Goal: Task Accomplishment & Management: Manage account settings

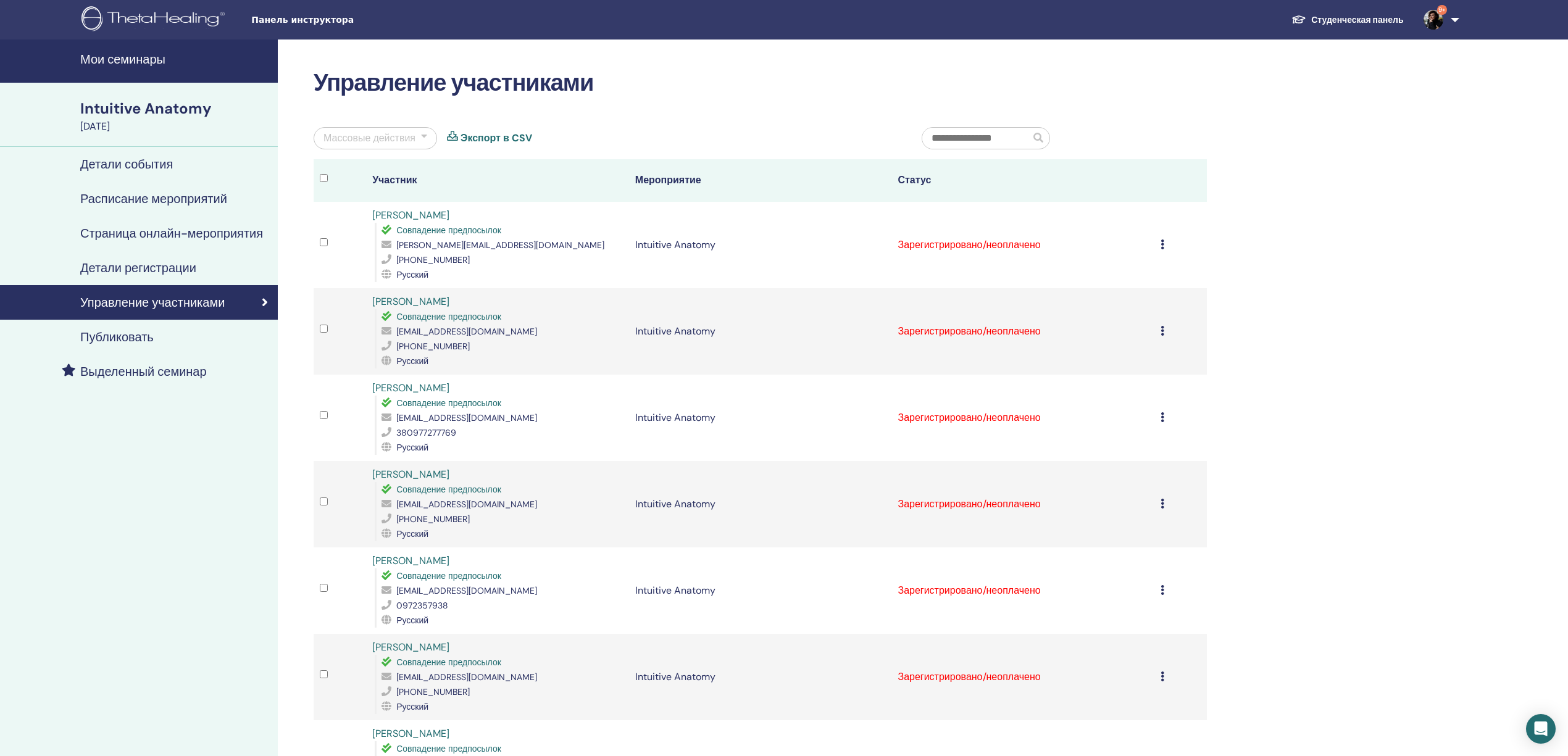
scroll to position [82, 0]
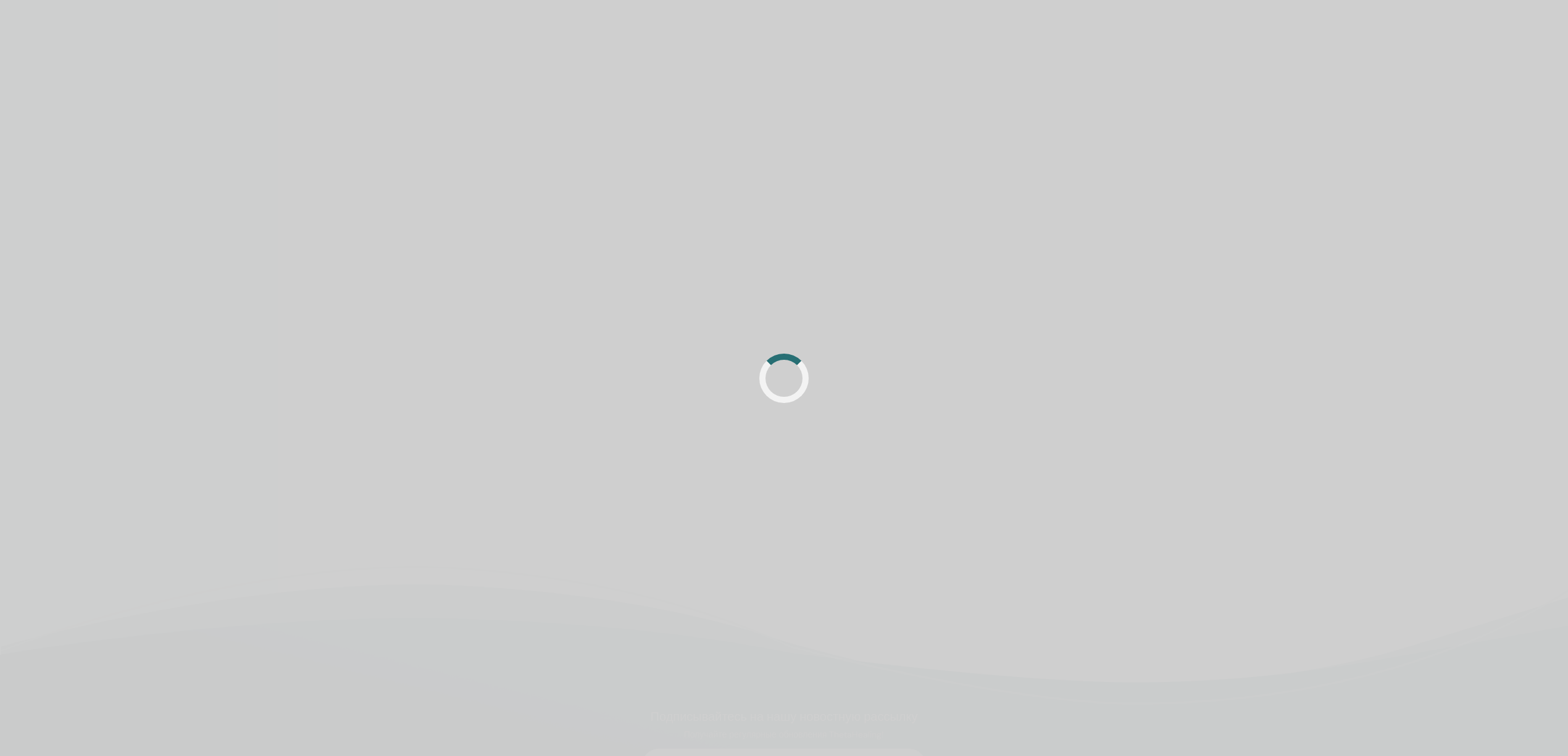
scroll to position [82, 0]
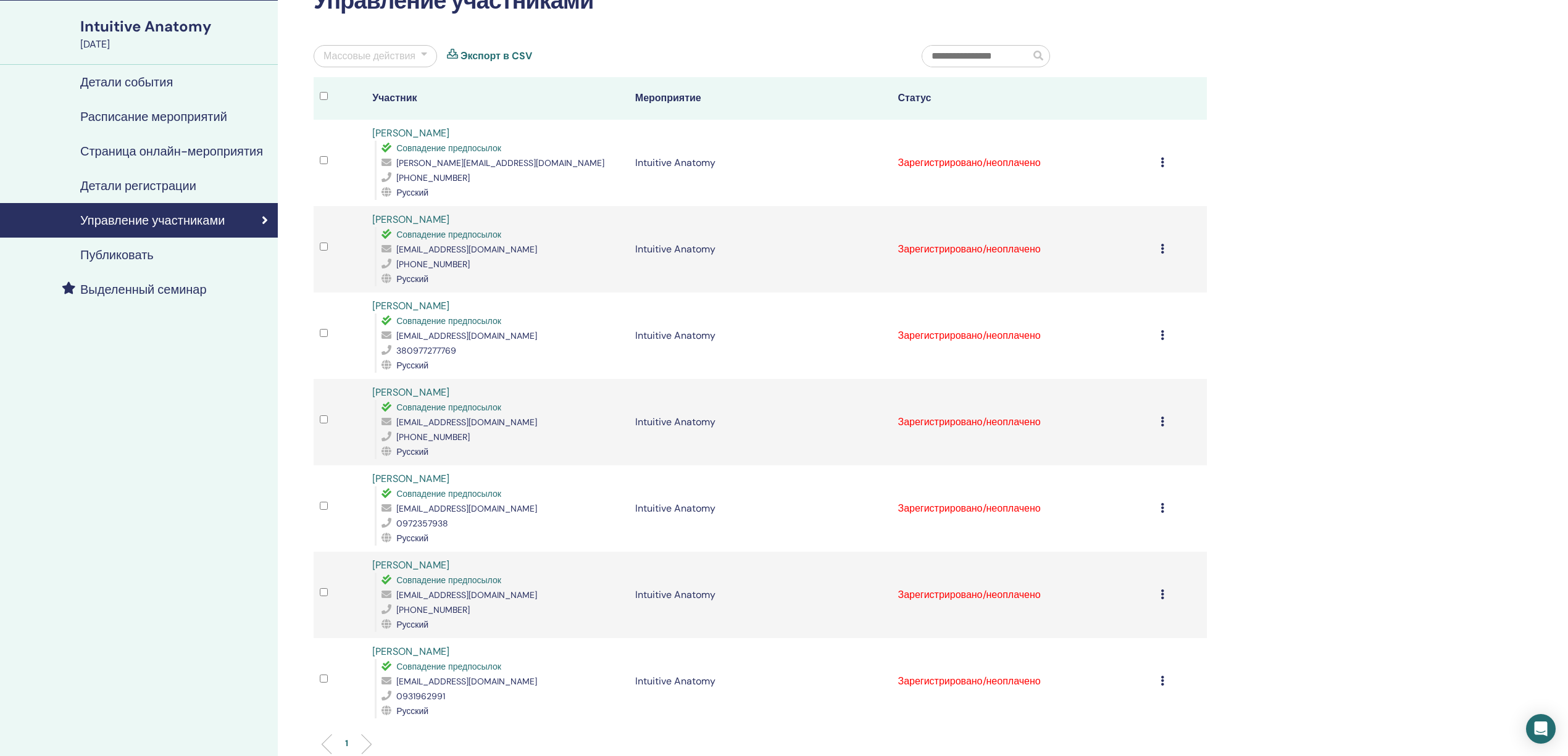
click at [423, 56] on div at bounding box center [424, 56] width 6 height 15
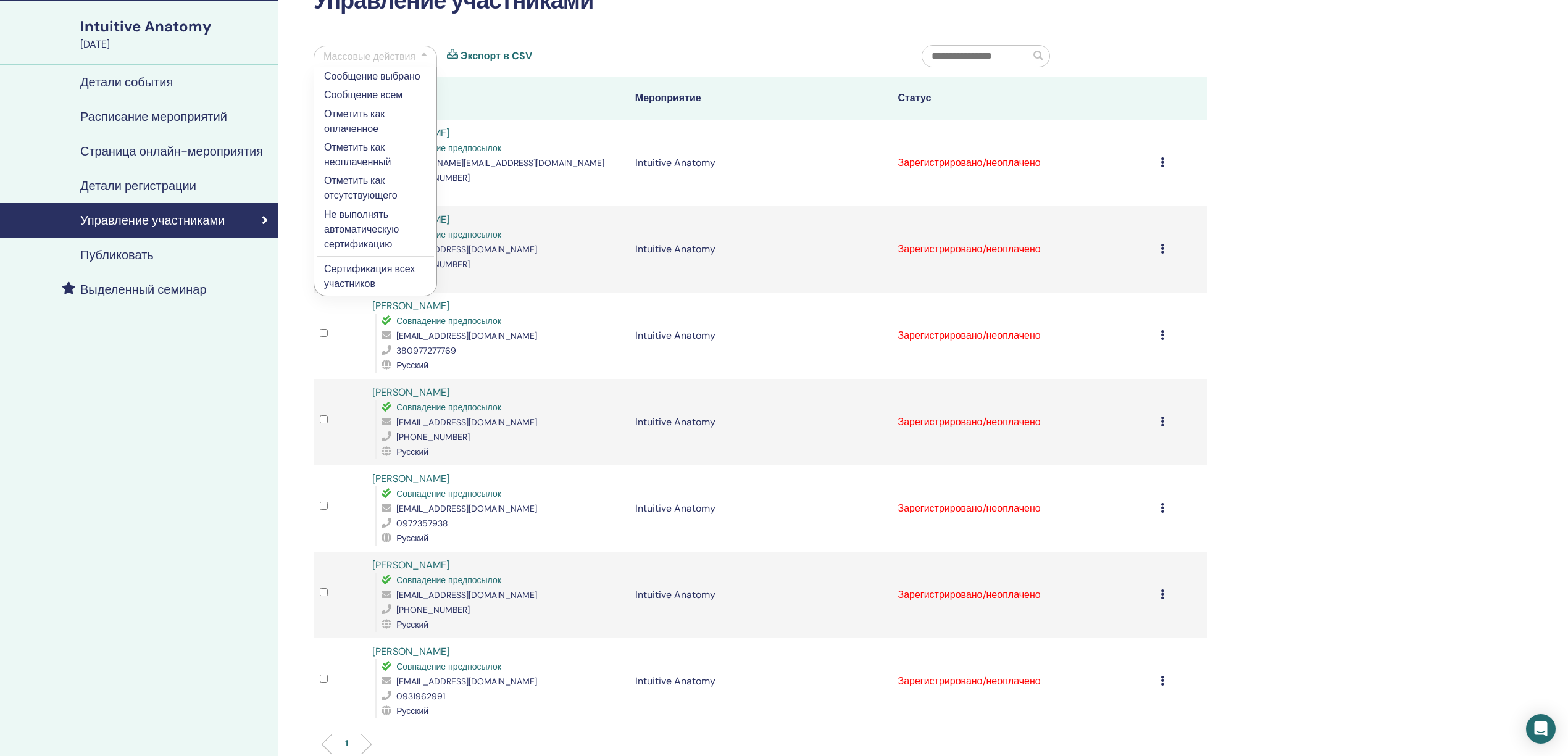
click at [352, 278] on p "Сертификация всех участников" at bounding box center [375, 277] width 103 height 30
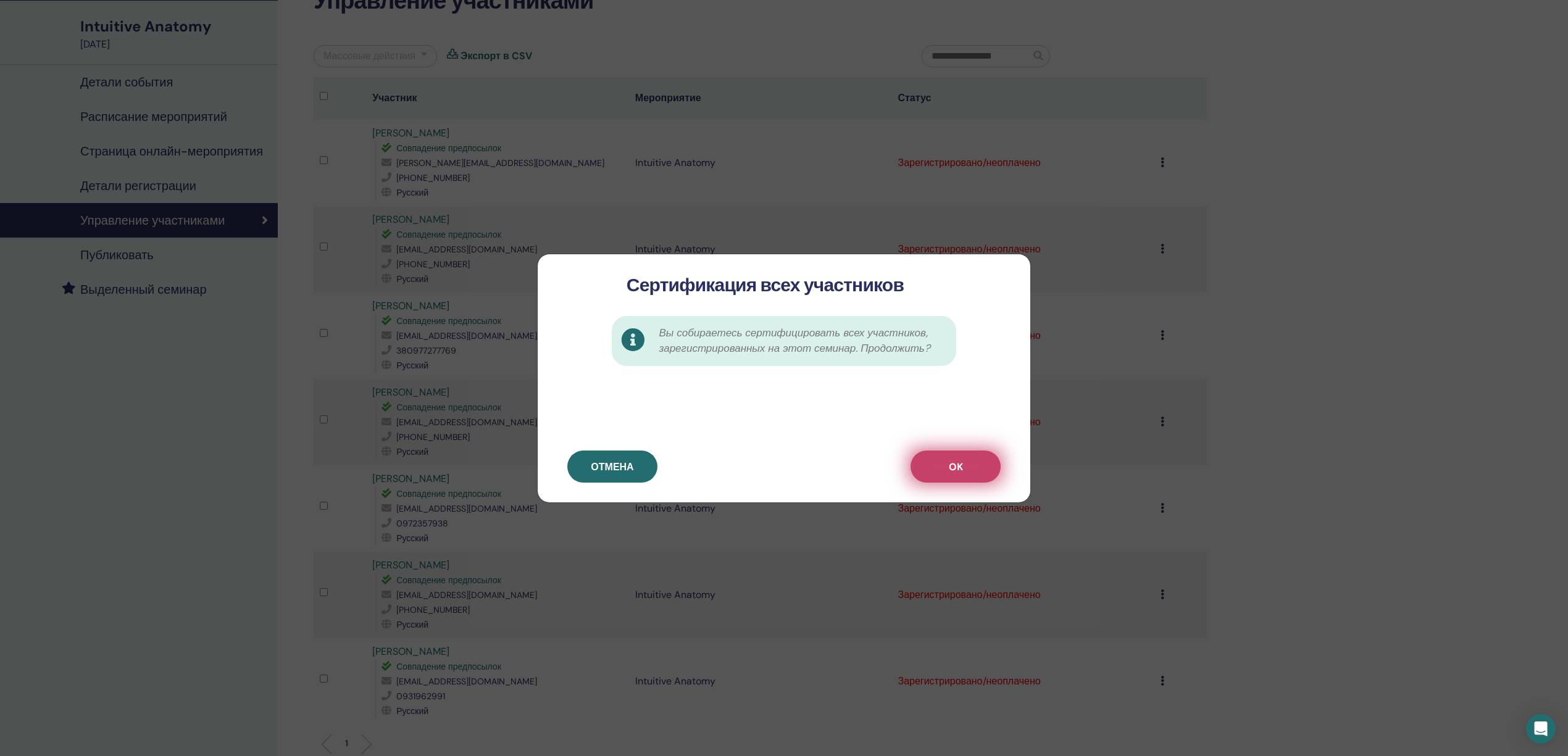
click at [948, 457] on button "OK" at bounding box center [955, 467] width 90 height 32
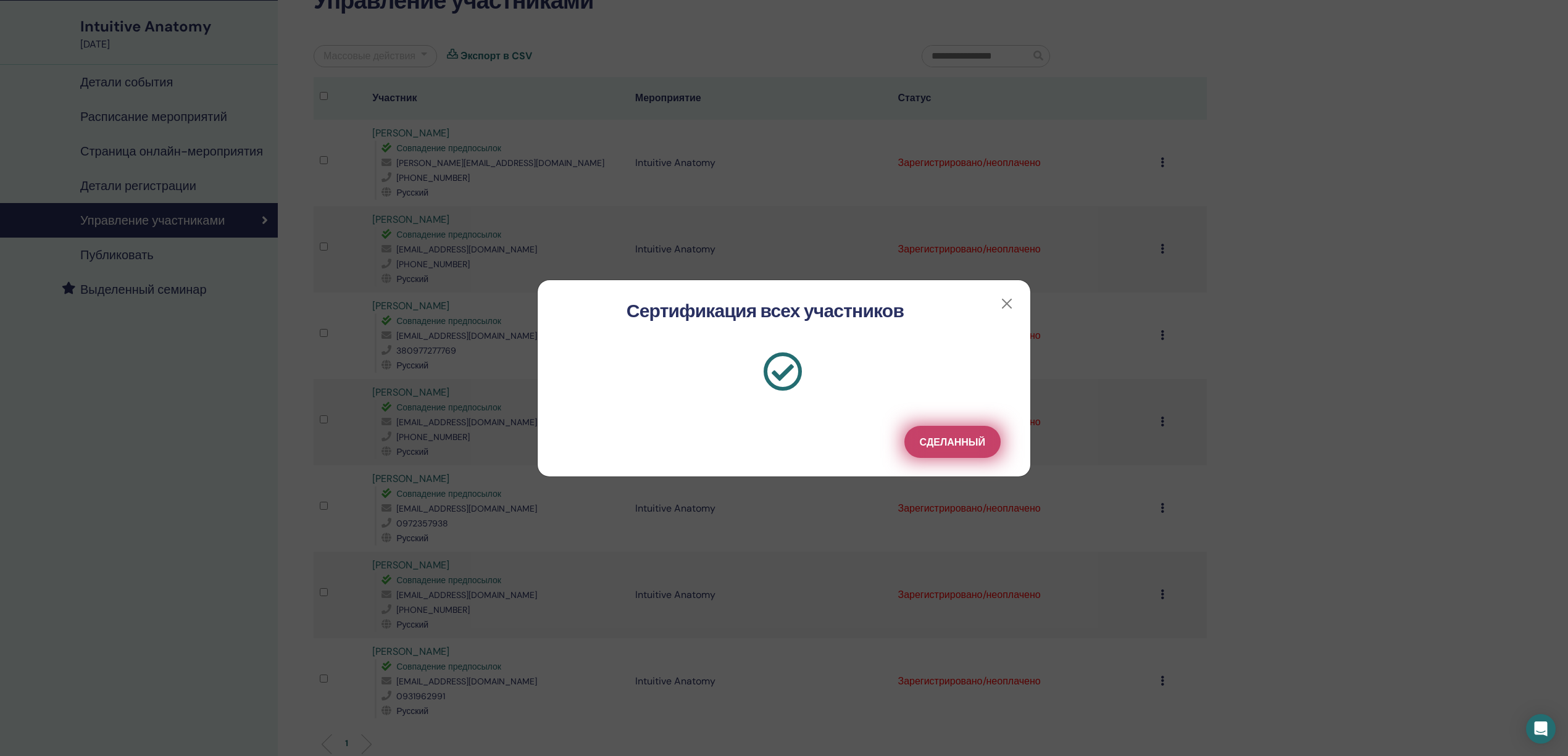
click at [948, 442] on span "Сделанный" at bounding box center [952, 442] width 65 height 13
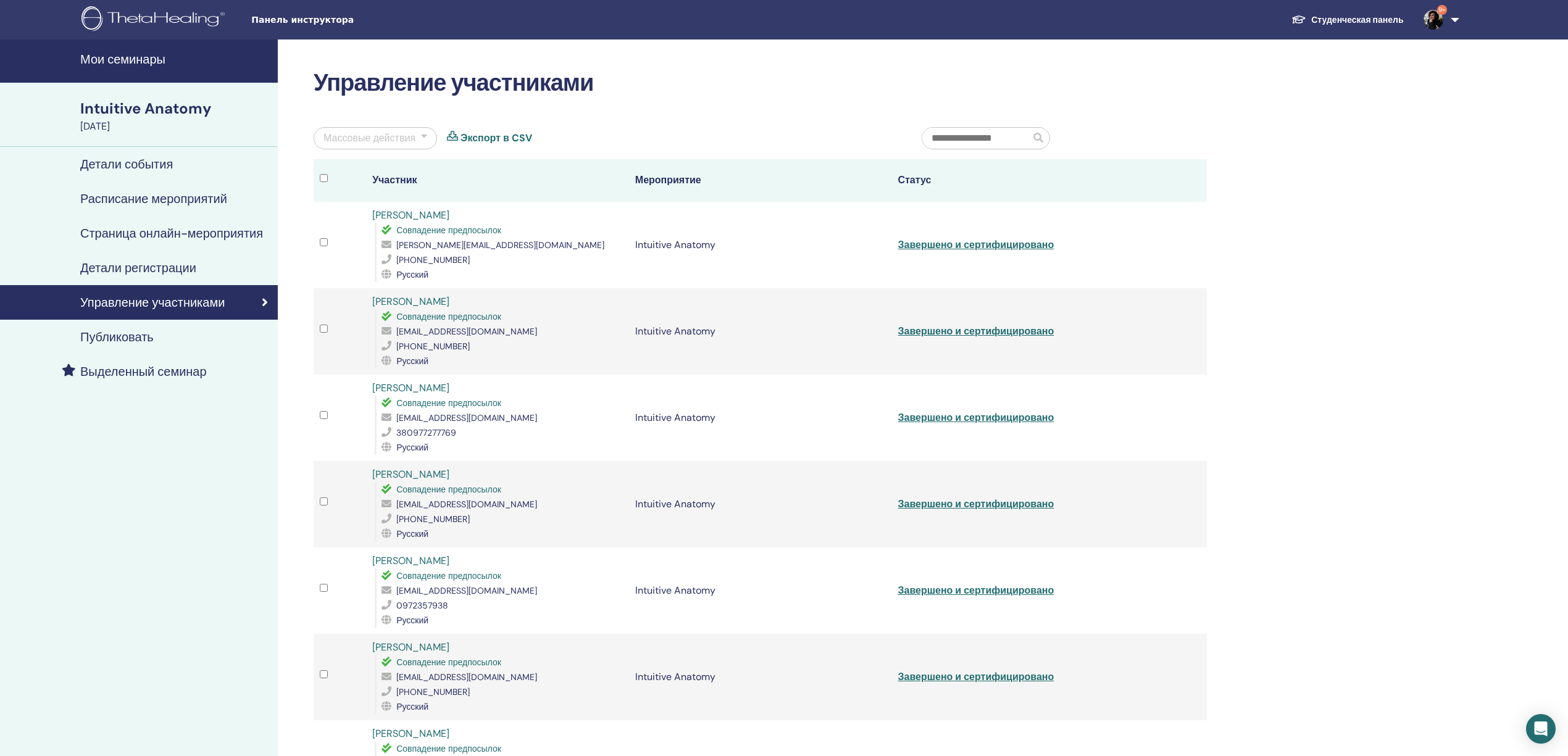
click at [107, 60] on h4 "Мои семинары" at bounding box center [175, 59] width 190 height 15
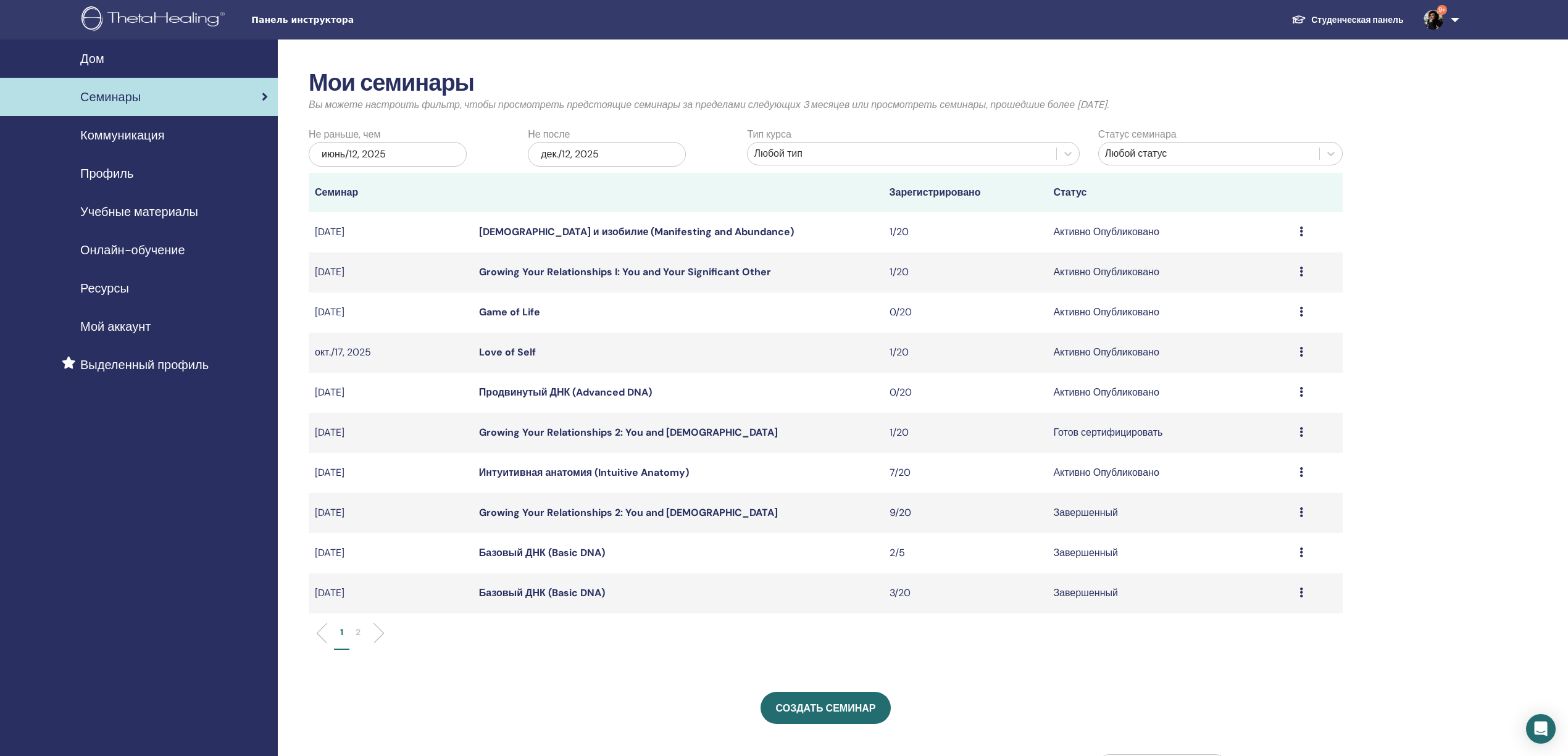
click at [1300, 474] on icon at bounding box center [1301, 472] width 4 height 10
click at [1392, 452] on div "Мои семинары Вы можете настроить фильтр, чтобы просмотреть предстоящие семинары…" at bounding box center [865, 611] width 1176 height 1145
